Goal: Task Accomplishment & Management: Use online tool/utility

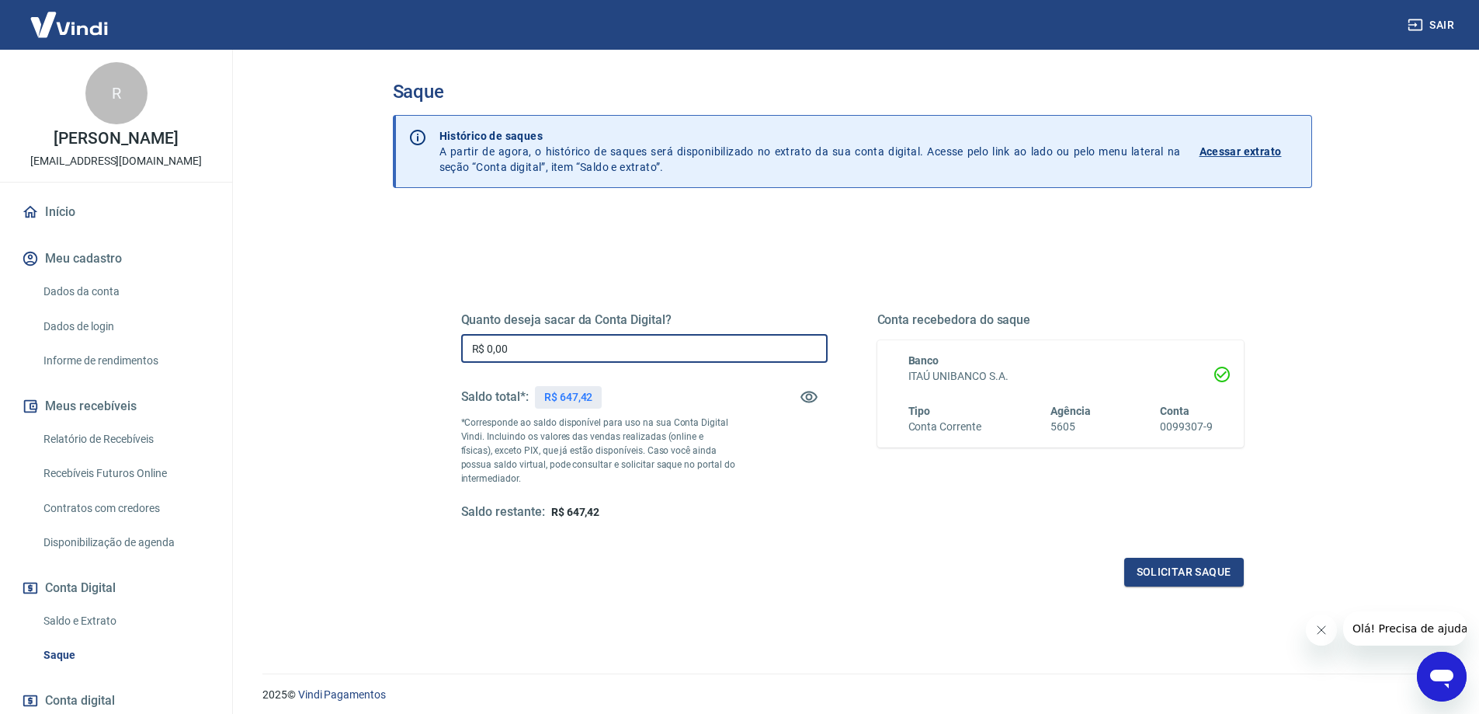
drag, startPoint x: 576, startPoint y: 348, endPoint x: 578, endPoint y: 340, distance: 8.1
click at [577, 347] on input "R$ 0,00" at bounding box center [644, 348] width 366 height 29
type input "R$ 647,42"
click at [1156, 562] on button "Solicitar saque" at bounding box center [1184, 571] width 120 height 29
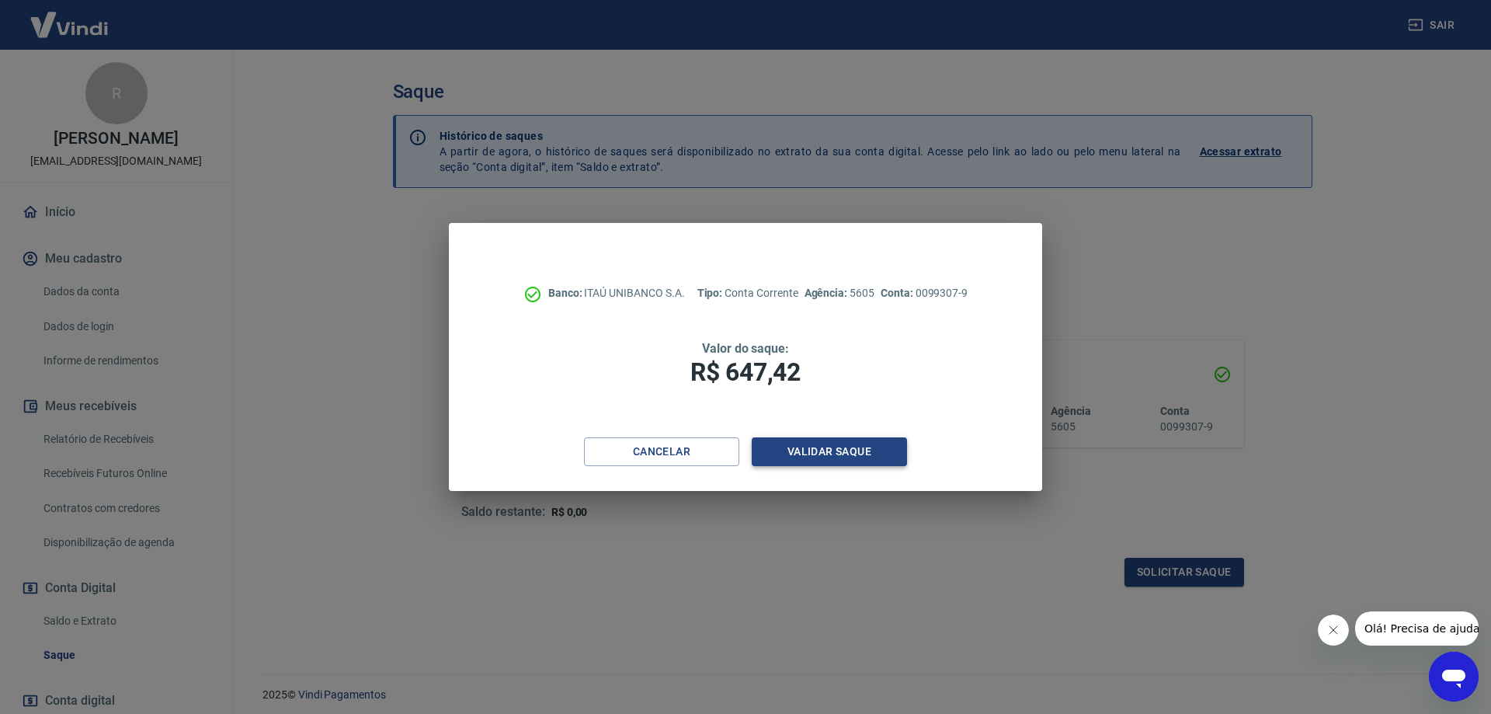
click at [815, 454] on button "Validar saque" at bounding box center [829, 451] width 155 height 29
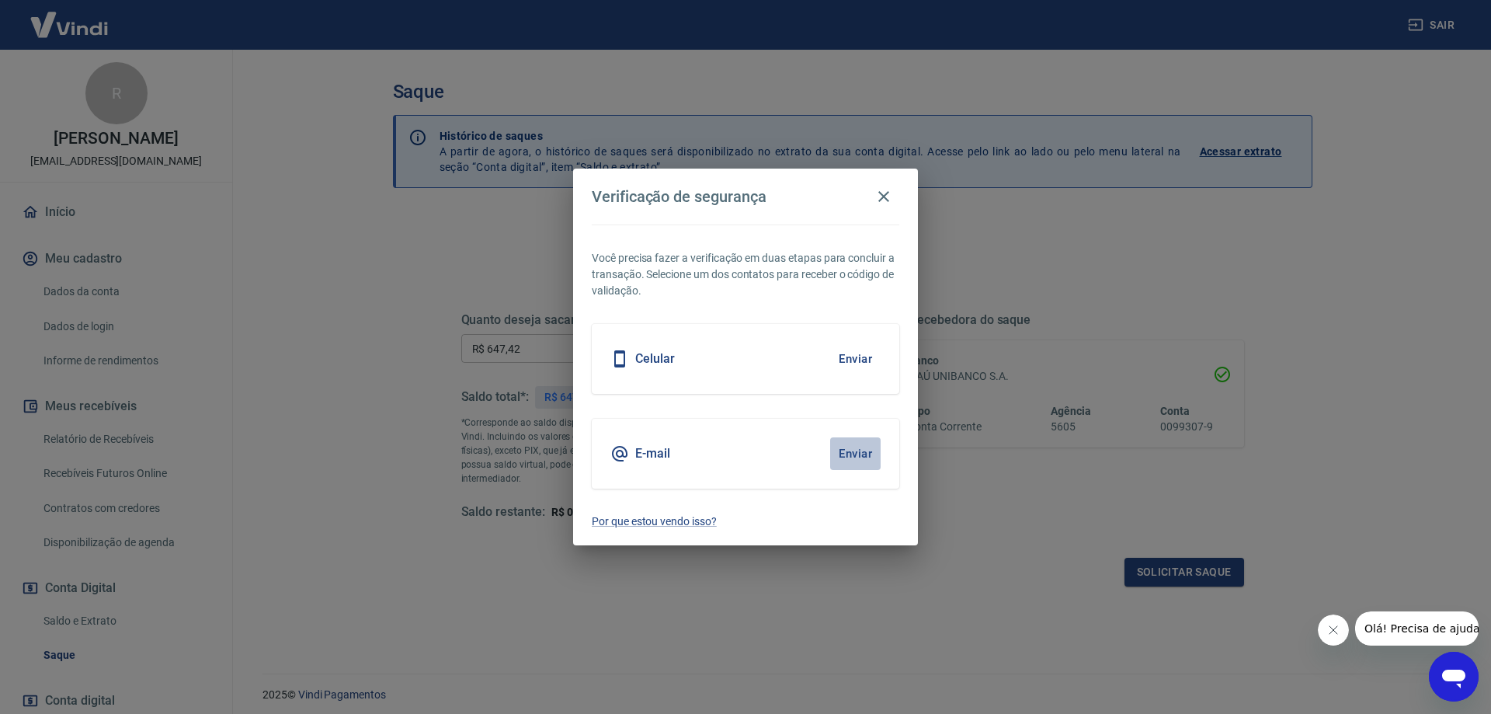
click at [849, 453] on button "Enviar" at bounding box center [855, 453] width 50 height 33
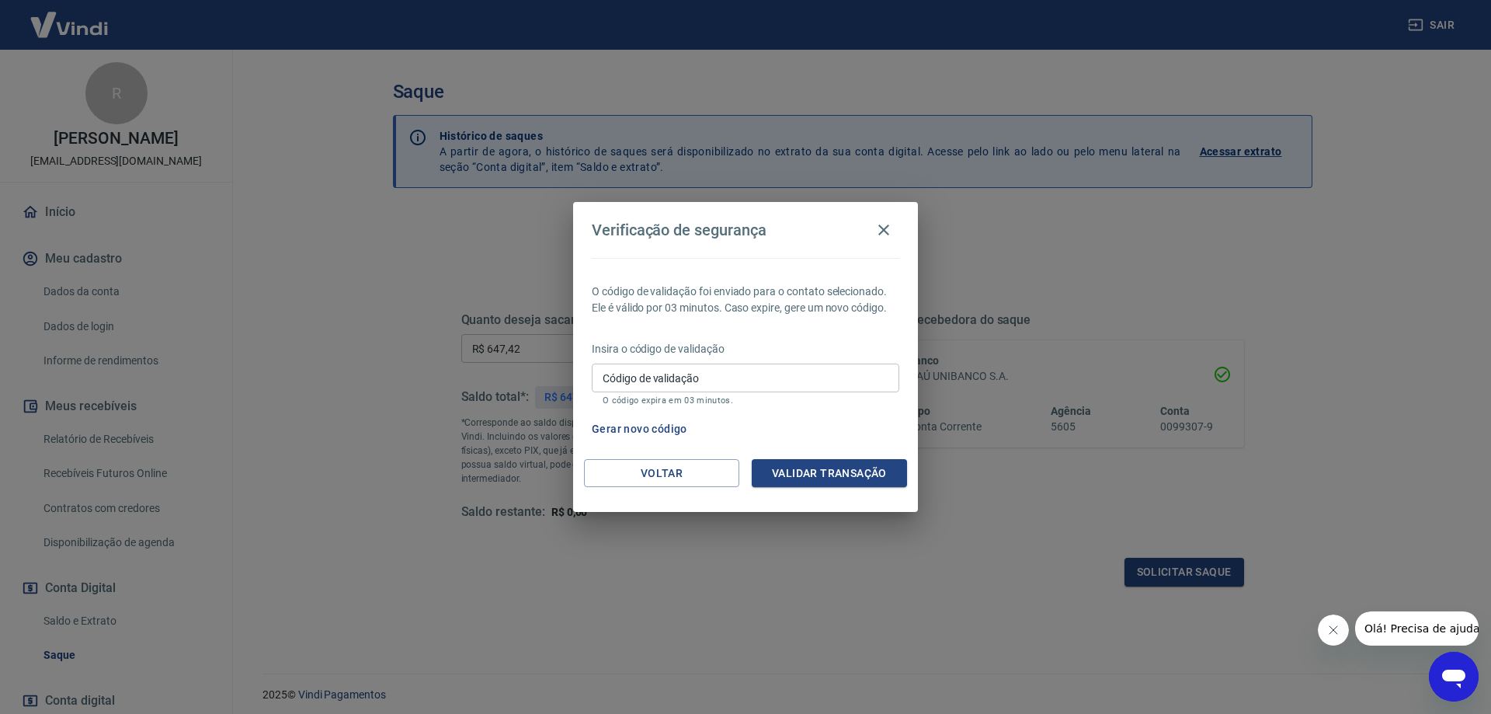
click at [710, 373] on input "Código de validação" at bounding box center [745, 377] width 307 height 29
paste input "486283"
click at [748, 382] on input "486283" at bounding box center [745, 377] width 307 height 29
type input "486283"
click at [807, 476] on button "Validar transação" at bounding box center [829, 473] width 155 height 29
